Goal: Task Accomplishment & Management: Use online tool/utility

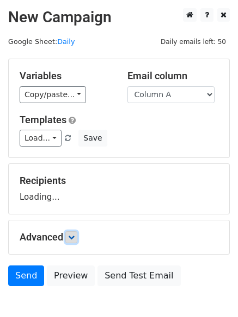
click at [76, 242] on link at bounding box center [71, 238] width 12 height 12
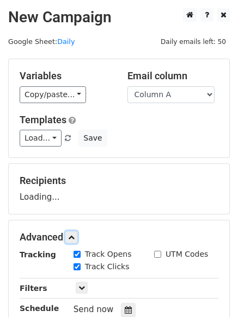
scroll to position [165, 0]
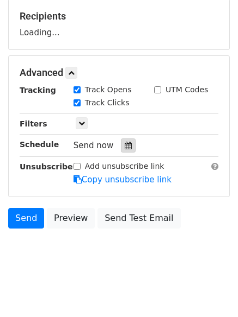
click at [124, 148] on icon at bounding box center [127, 146] width 7 height 8
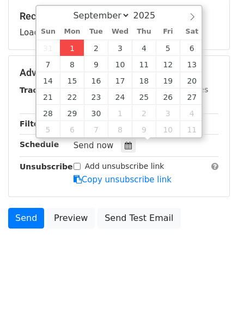
type input "2025-09-01 12:51"
type input "51"
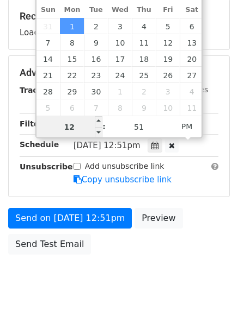
scroll to position [1, 0]
type input "4"
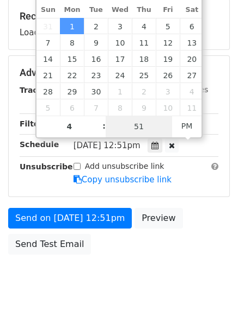
type input "2025-09-01 16:51"
type input "04"
type input "1"
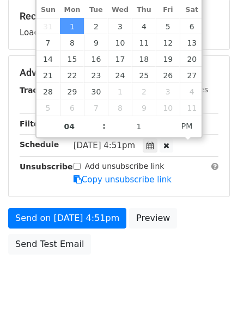
type input "2025-09-01 16:01"
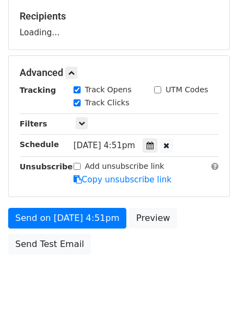
click at [109, 285] on body "New Campaign Daily emails left: 50 Google Sheet: Daily Variables Copy/paste... …" at bounding box center [119, 73] width 238 height 460
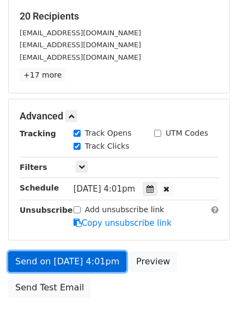
click at [71, 254] on link "Send on Sep 1 at 4:01pm" at bounding box center [67, 262] width 118 height 21
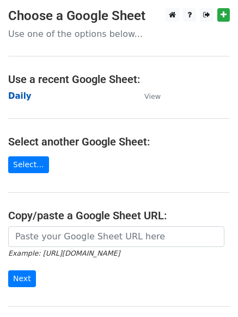
click at [23, 99] on strong "Daily" at bounding box center [19, 96] width 23 height 10
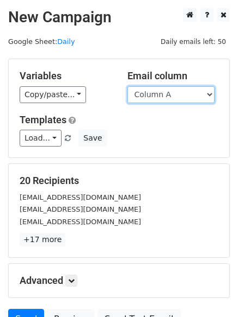
click at [170, 98] on select "Column A Column B Column C Column D Column E" at bounding box center [170, 94] width 87 height 17
select select "Column B"
click at [127, 86] on select "Column A Column B Column C Column D Column E" at bounding box center [170, 94] width 87 height 17
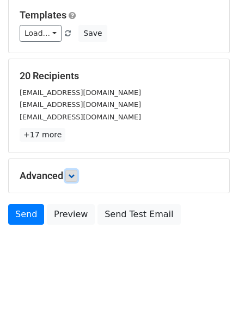
click at [73, 179] on link at bounding box center [71, 176] width 12 height 12
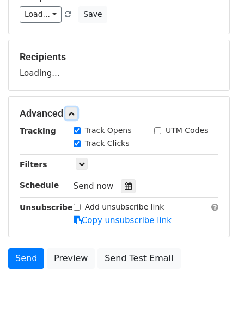
scroll to position [161, 0]
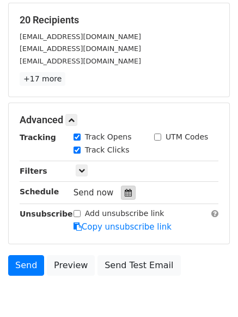
click at [124, 194] on icon at bounding box center [127, 193] width 7 height 8
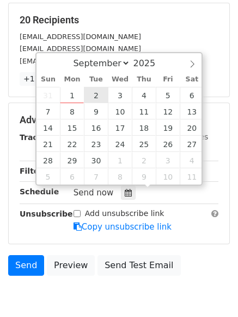
type input "2025-09-02 12:00"
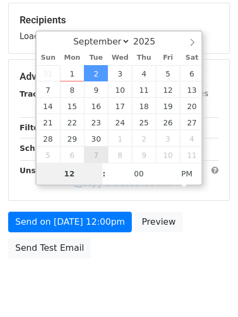
type input "5"
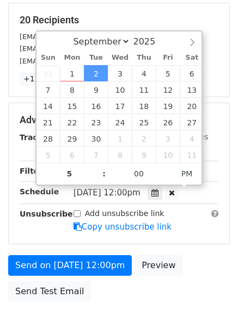
type input "2025-09-02 17:00"
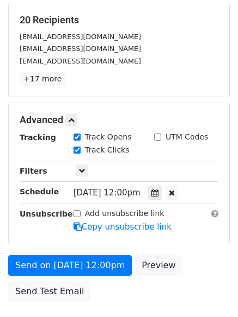
click at [69, 253] on form "Variables Copy/paste... {{Column A}} {{Column B}} {{Column C}} {{Column D}} {{C…" at bounding box center [118, 103] width 221 height 410
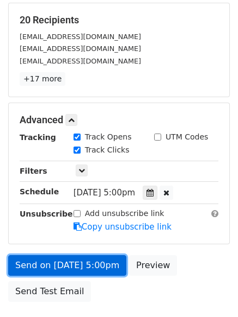
click at [70, 258] on link "Send on Sep 2 at 5:00pm" at bounding box center [67, 265] width 118 height 21
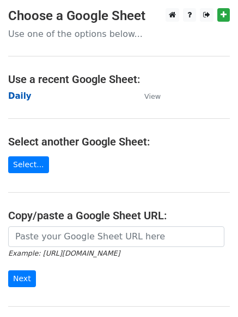
click at [17, 96] on strong "Daily" at bounding box center [19, 96] width 23 height 10
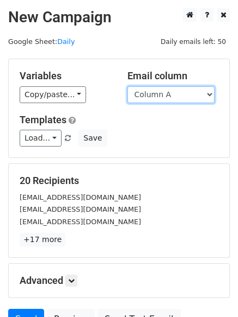
click at [150, 97] on select "Column A Column B Column C Column D Column E" at bounding box center [170, 94] width 87 height 17
select select "Column C"
click at [127, 86] on select "Column A Column B Column C Column D Column E" at bounding box center [170, 94] width 87 height 17
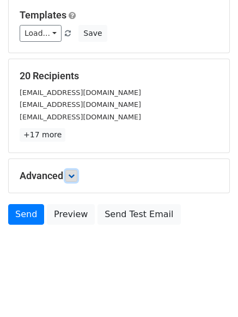
click at [71, 173] on icon at bounding box center [71, 176] width 7 height 7
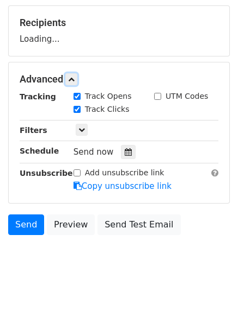
scroll to position [160, 0]
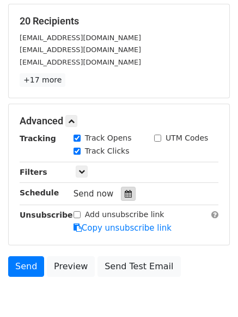
click at [124, 192] on icon at bounding box center [127, 194] width 7 height 8
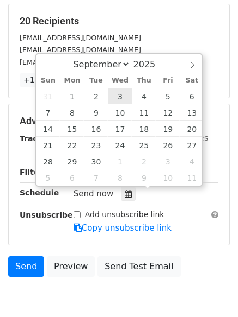
type input "2025-09-03 12:00"
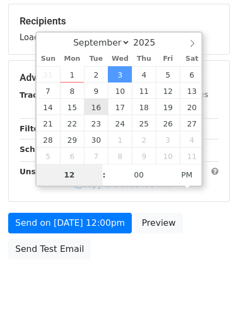
type input "6"
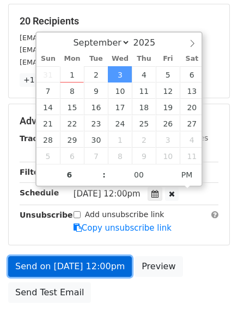
type input "2025-09-03 18:00"
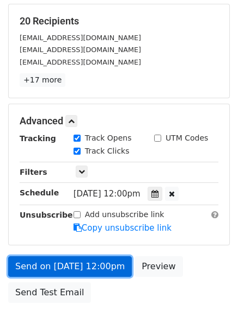
click at [67, 263] on link "Send on Sep 3 at 12:00pm" at bounding box center [69, 267] width 123 height 21
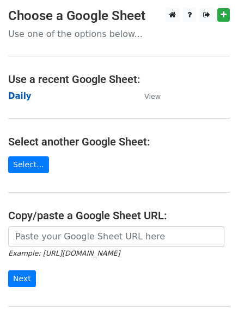
click at [20, 94] on strong "Daily" at bounding box center [19, 96] width 23 height 10
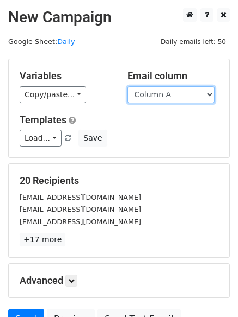
click at [171, 97] on select "Column A Column B Column C Column D Column E" at bounding box center [170, 94] width 87 height 17
select select "Column D"
click at [127, 86] on select "Column A Column B Column C Column D Column E" at bounding box center [170, 94] width 87 height 17
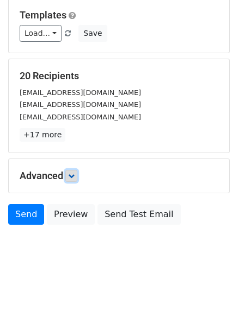
click at [77, 177] on link at bounding box center [71, 176] width 12 height 12
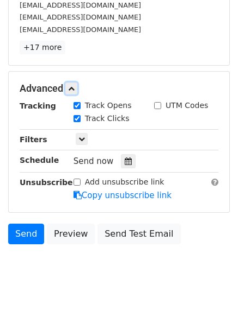
scroll to position [199, 0]
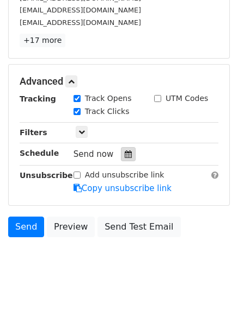
click at [124, 155] on icon at bounding box center [127, 155] width 7 height 8
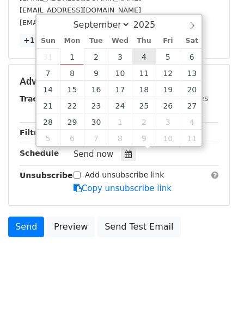
type input "2025-09-04 12:00"
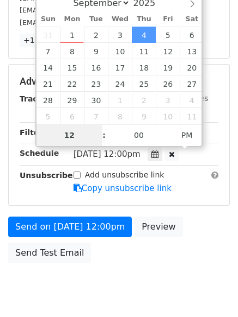
type input "7"
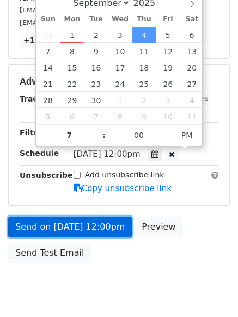
type input "2025-09-04 19:00"
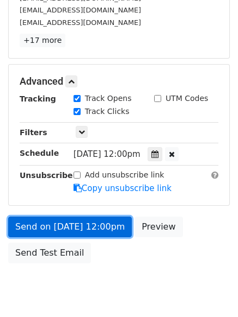
click at [57, 223] on link "Send on Sep 4 at 12:00pm" at bounding box center [69, 227] width 123 height 21
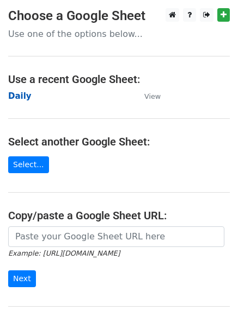
click at [20, 96] on strong "Daily" at bounding box center [19, 96] width 23 height 10
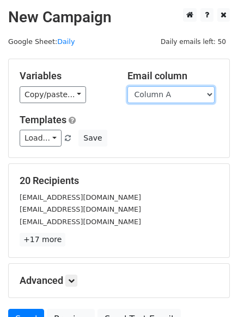
click at [149, 95] on select "Column A Column B Column C Column D Column E" at bounding box center [170, 94] width 87 height 17
select select "Column E"
click at [127, 86] on select "Column A Column B Column C Column D Column E" at bounding box center [170, 94] width 87 height 17
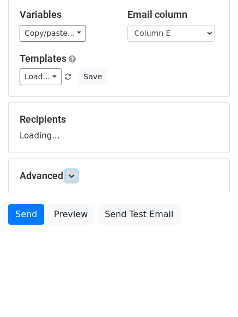
click at [72, 172] on link at bounding box center [71, 176] width 12 height 12
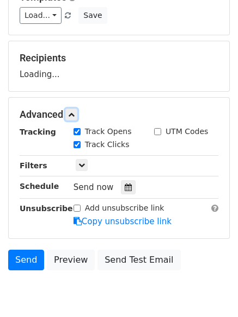
scroll to position [165, 0]
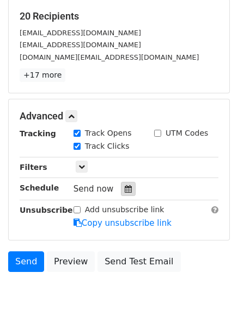
click at [124, 190] on icon at bounding box center [127, 189] width 7 height 8
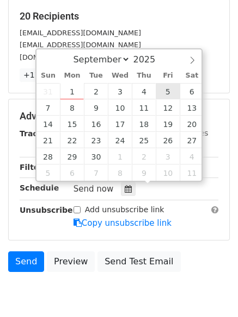
type input "2025-09-05 12:00"
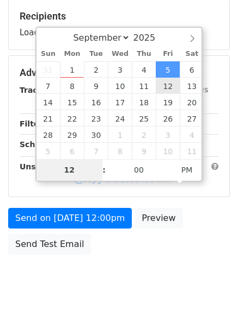
type input "8"
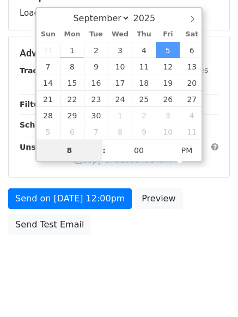
scroll to position [194, 0]
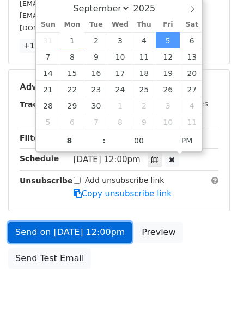
type input "2025-09-05 20:00"
click at [80, 227] on link "Send on Sep 5 at 12:00pm" at bounding box center [69, 232] width 123 height 21
